Goal: Register for event/course

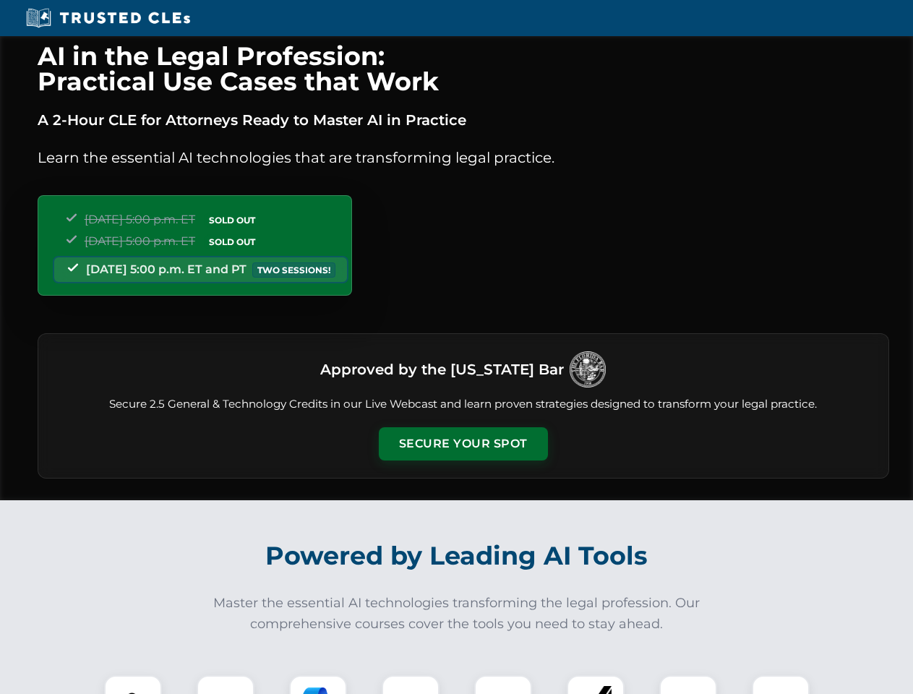
click at [463, 444] on button "Secure Your Spot" at bounding box center [463, 443] width 169 height 33
click at [133, 684] on img at bounding box center [133, 704] width 42 height 42
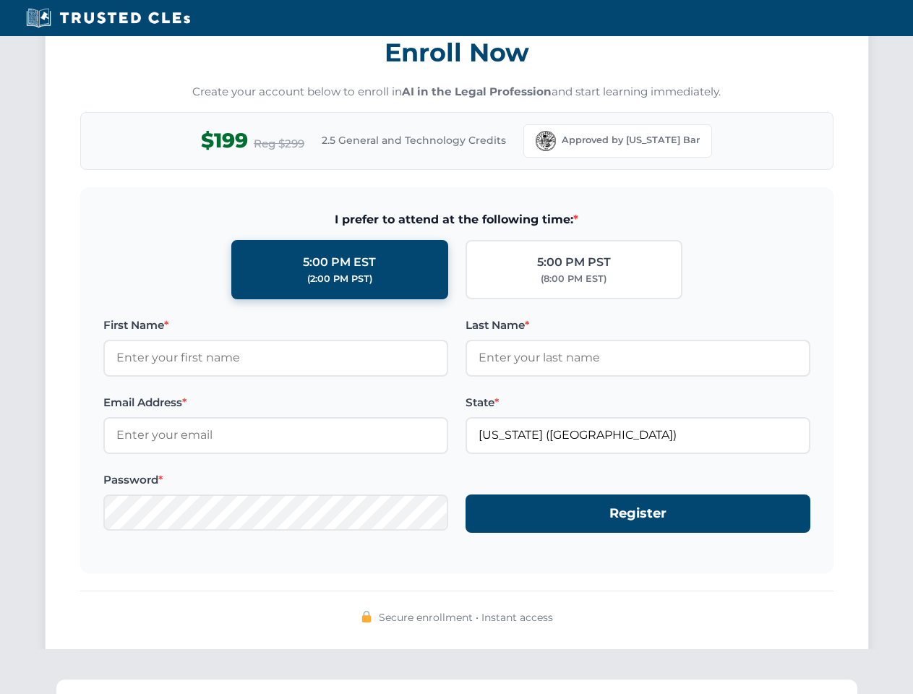
scroll to position [1419, 0]
